Goal: Information Seeking & Learning: Learn about a topic

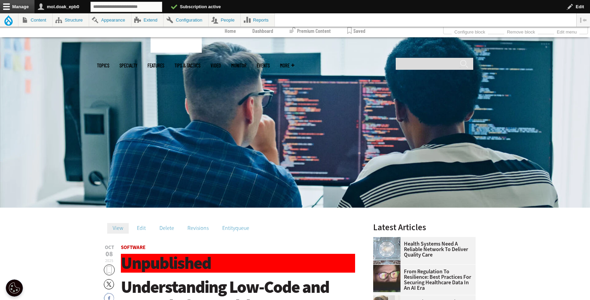
scroll to position [136, 0]
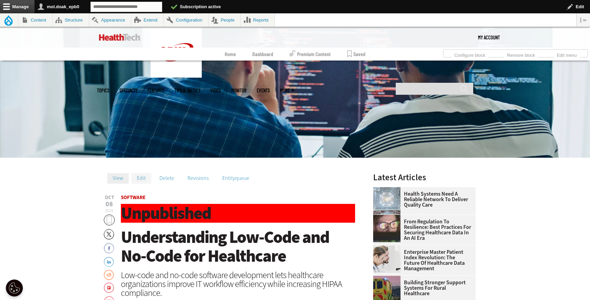
click at [137, 179] on link "Edit" at bounding box center [142, 178] width 20 height 10
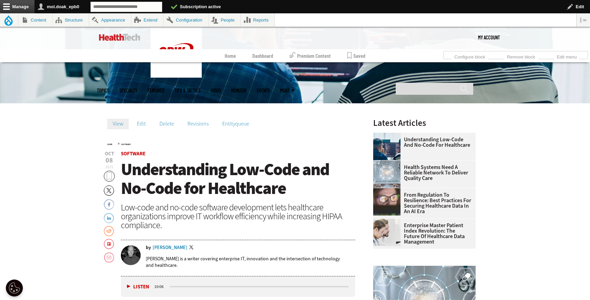
scroll to position [193, 0]
